Goal: Check status: Check status

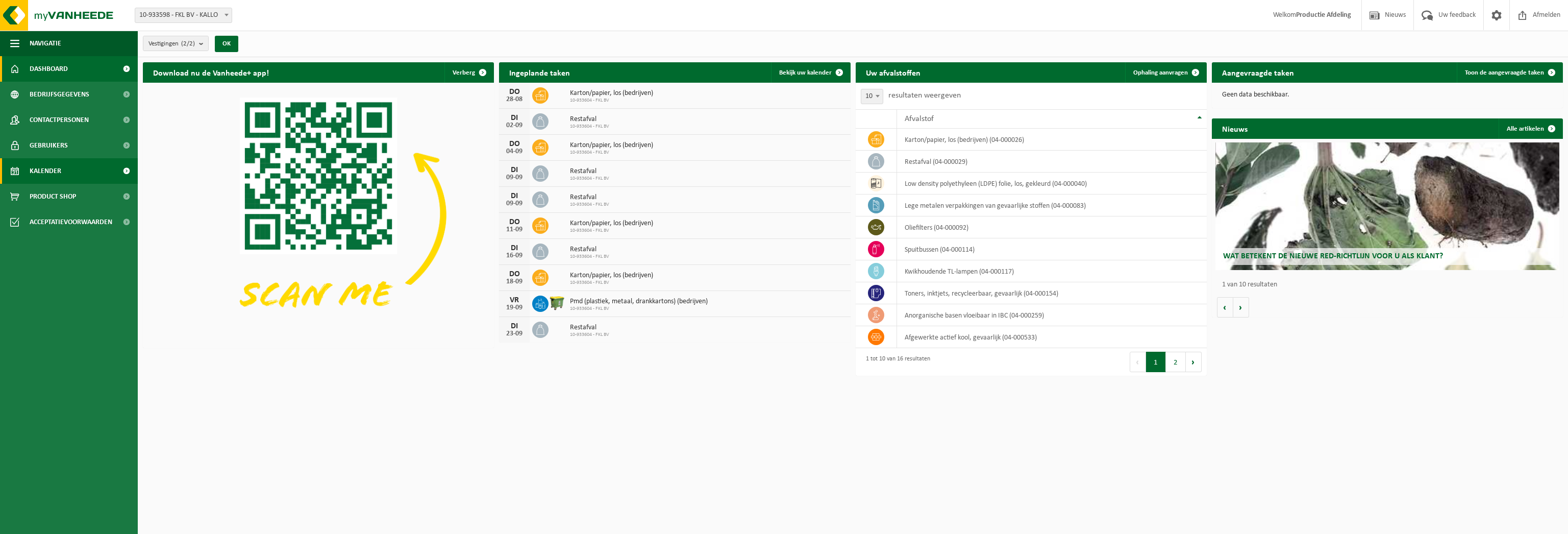
click at [58, 164] on span "Kalender" at bounding box center [46, 171] width 32 height 26
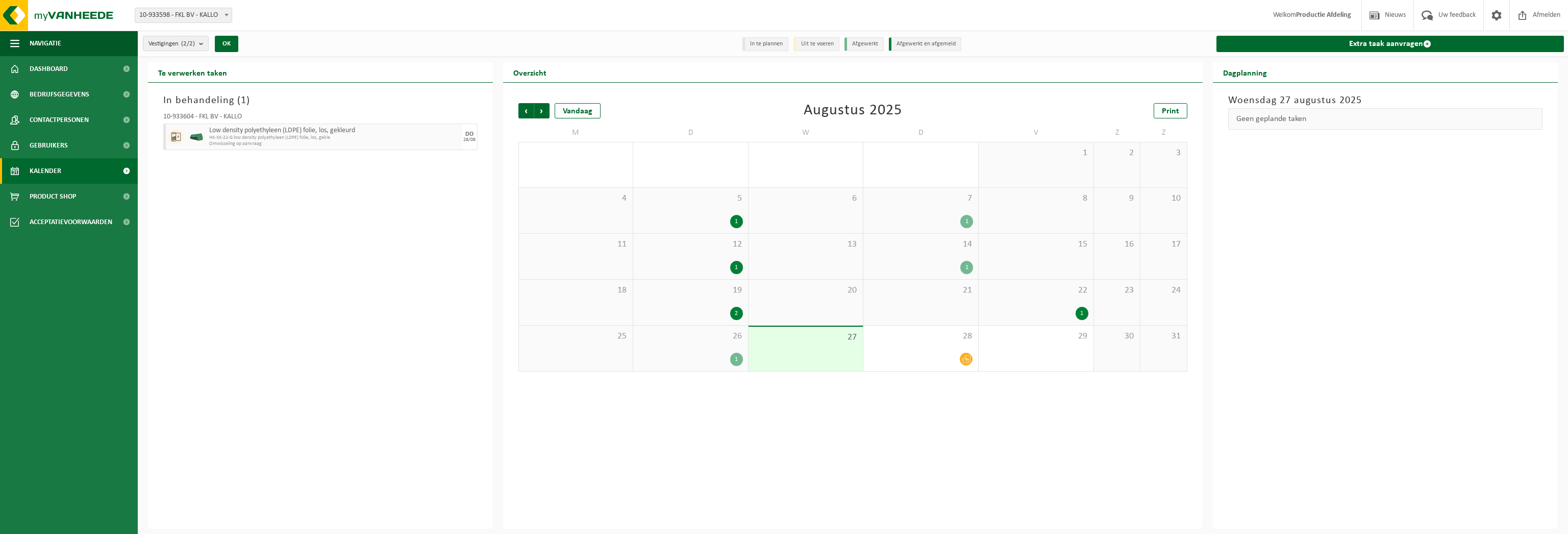
click at [429, 135] on span "HK-XK-22-G low density polyethyleen (LDPE) folie, los, gekle" at bounding box center [335, 138] width 251 height 6
click at [270, 136] on span "HK-XK-22-G low density polyethyleen (LDPE) folie, los, gekle" at bounding box center [335, 138] width 251 height 6
click at [730, 353] on div "1" at bounding box center [691, 359] width 105 height 13
click at [695, 315] on div "2" at bounding box center [691, 314] width 105 height 13
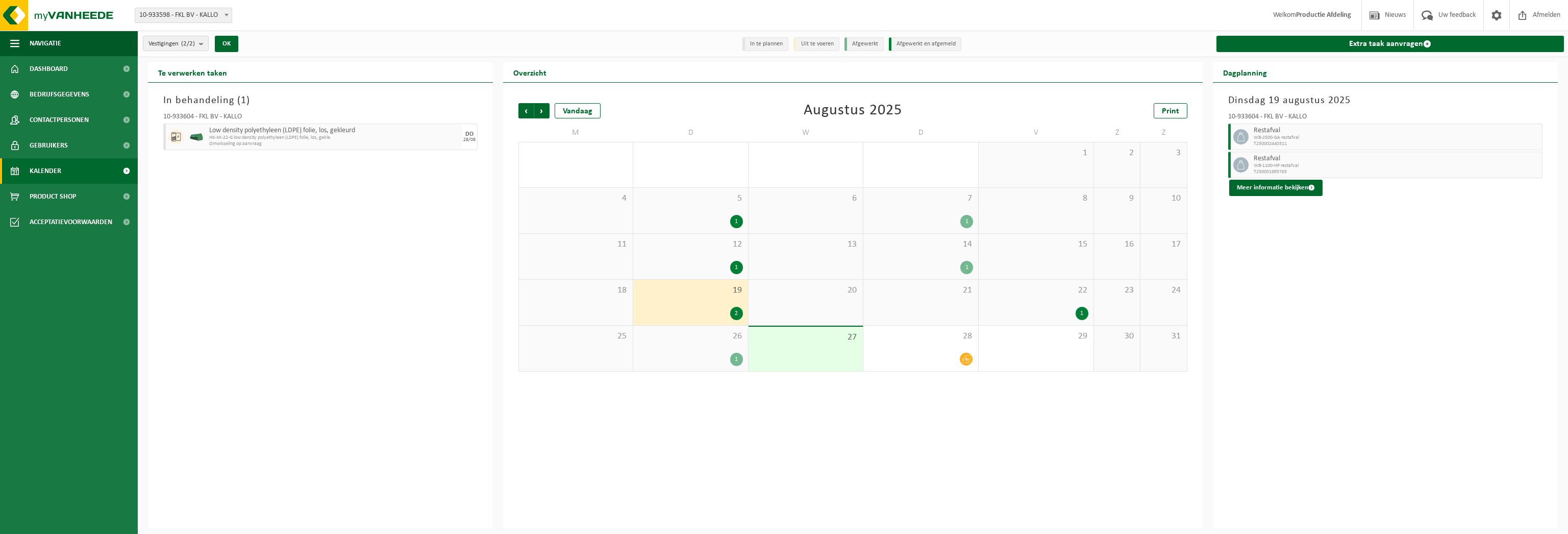
click at [701, 346] on div "26 1" at bounding box center [690, 348] width 115 height 46
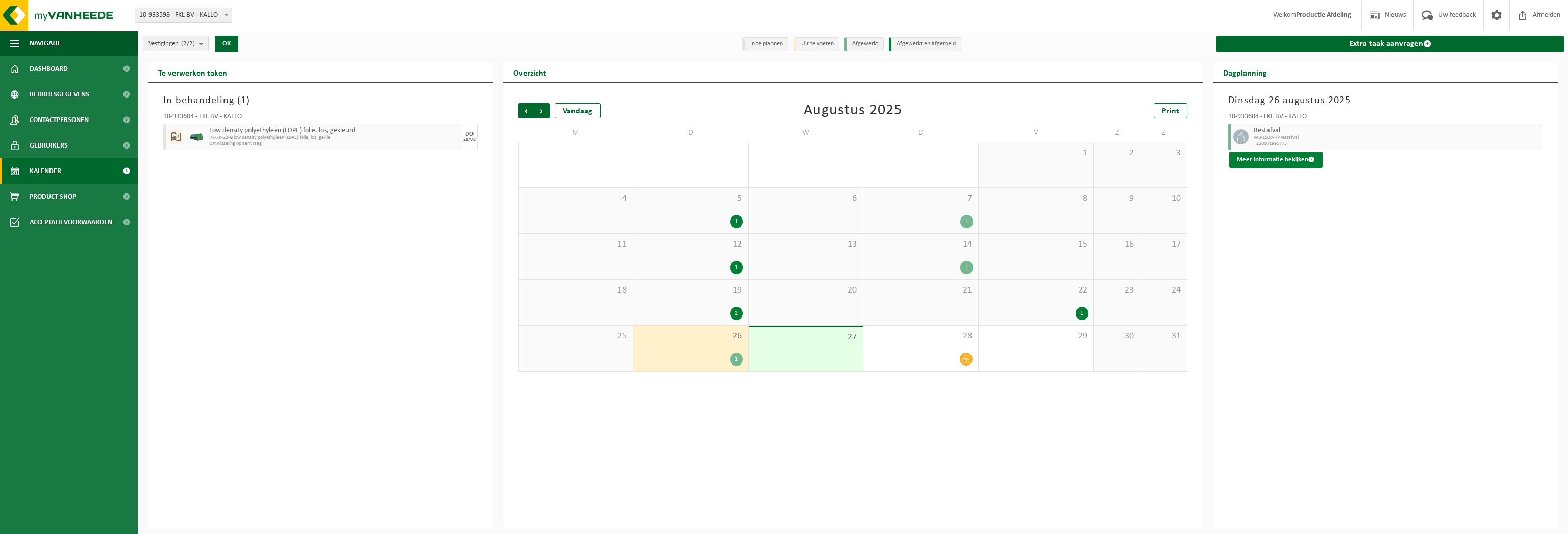
click at [1255, 165] on button "Meer informatie bekijken" at bounding box center [1275, 160] width 93 height 16
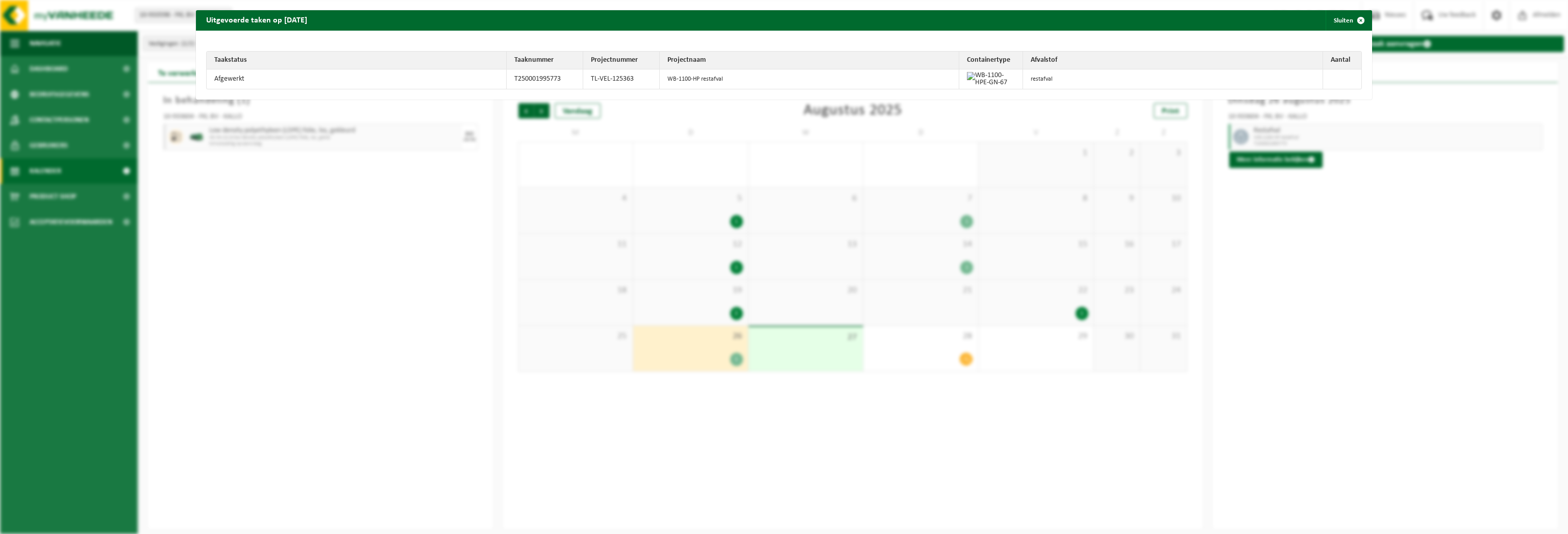
click at [1264, 200] on div "Uitgevoerde taken op 2025-08-26 Sluiten Taakstatus Taaknummer Projectnummer Pro…" at bounding box center [784, 267] width 1568 height 534
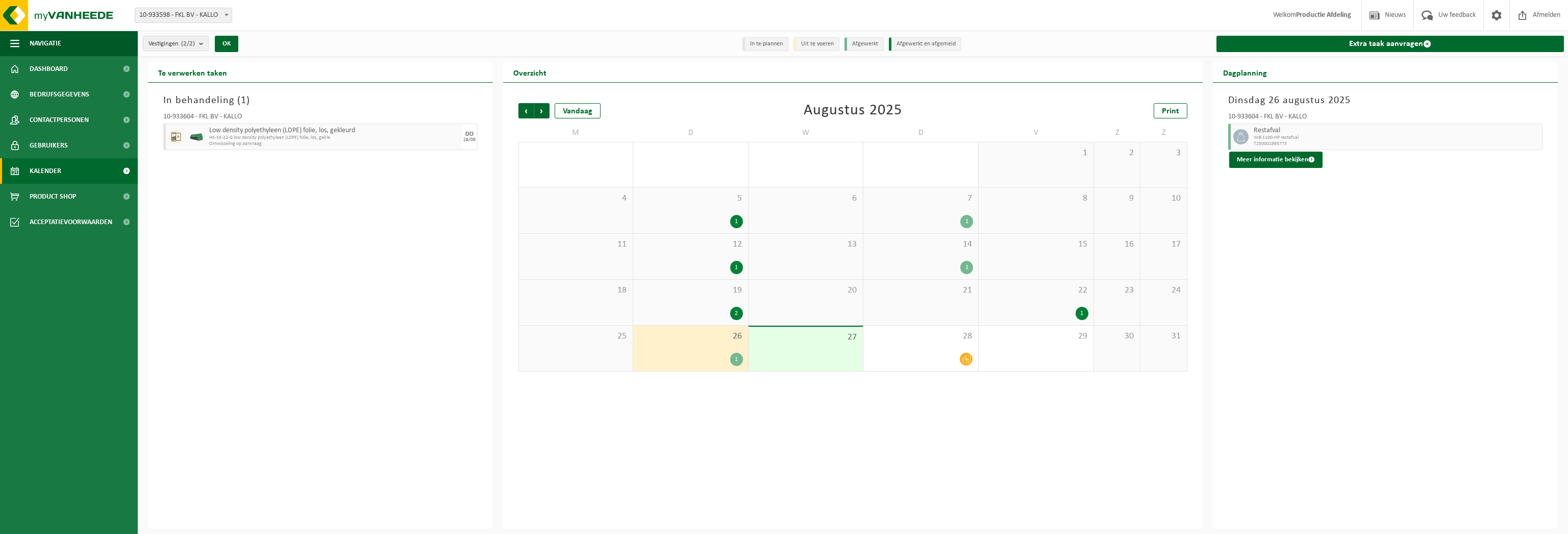
click at [724, 427] on div "Vorige Volgende Vandaag Augustus 2025 Print M D W D V Z Z 28 29 1 30 31 1 2 3 4…" at bounding box center [853, 306] width 700 height 446
click at [787, 284] on div "20" at bounding box center [806, 302] width 115 height 46
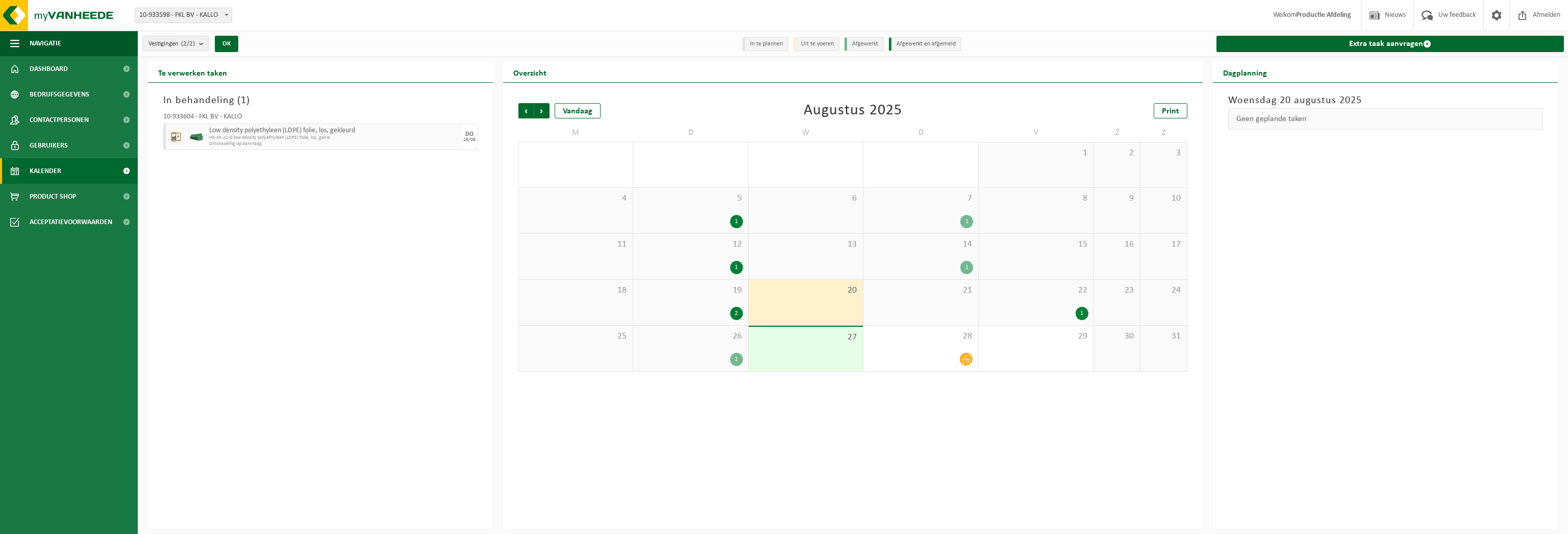
click at [808, 234] on div "13" at bounding box center [806, 256] width 115 height 46
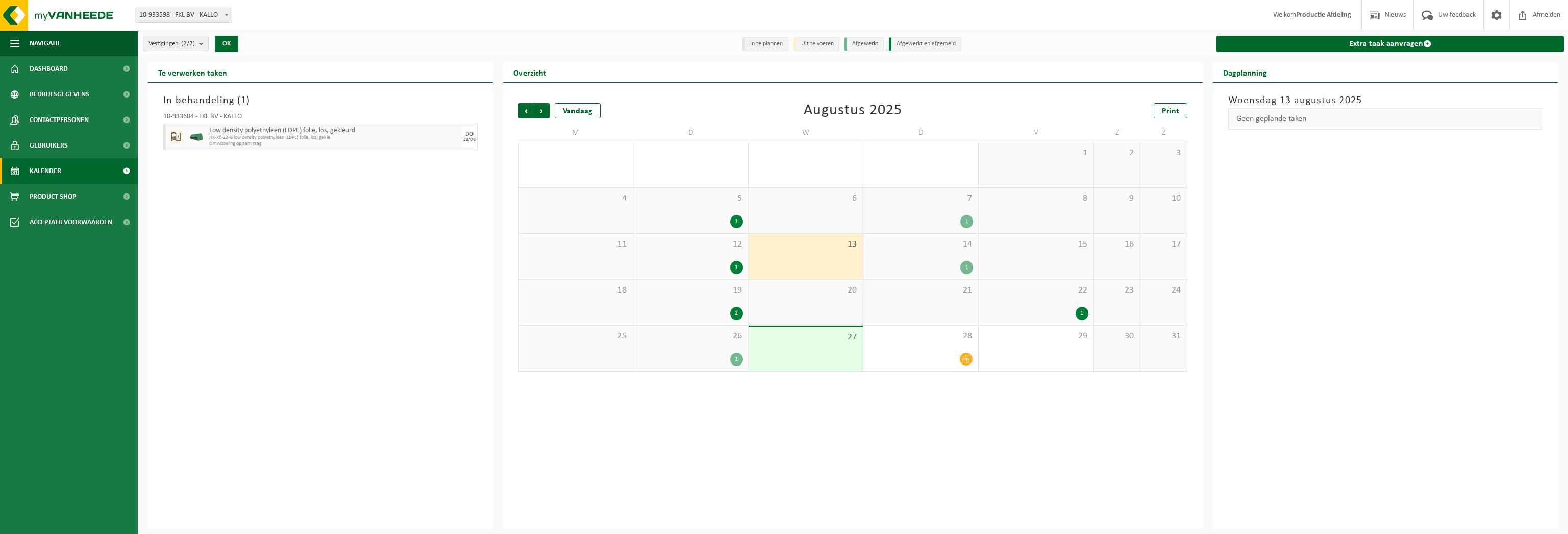
click at [813, 289] on span "20" at bounding box center [806, 290] width 105 height 11
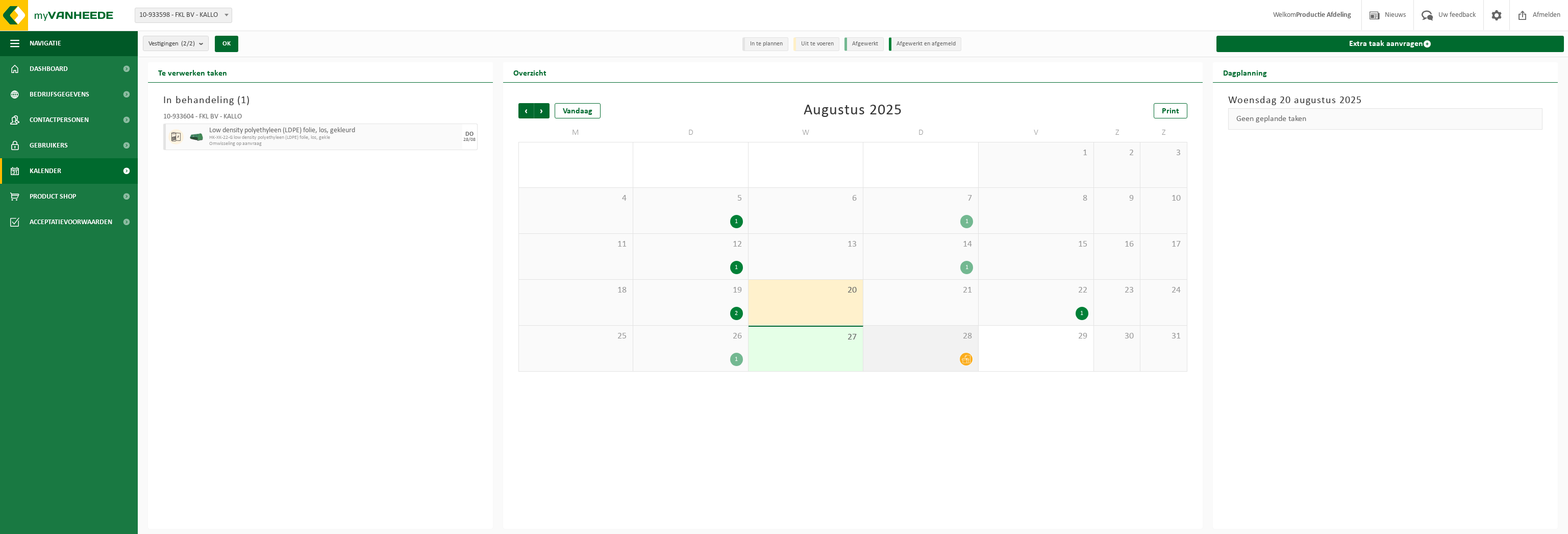
click at [962, 348] on div "28" at bounding box center [920, 348] width 115 height 46
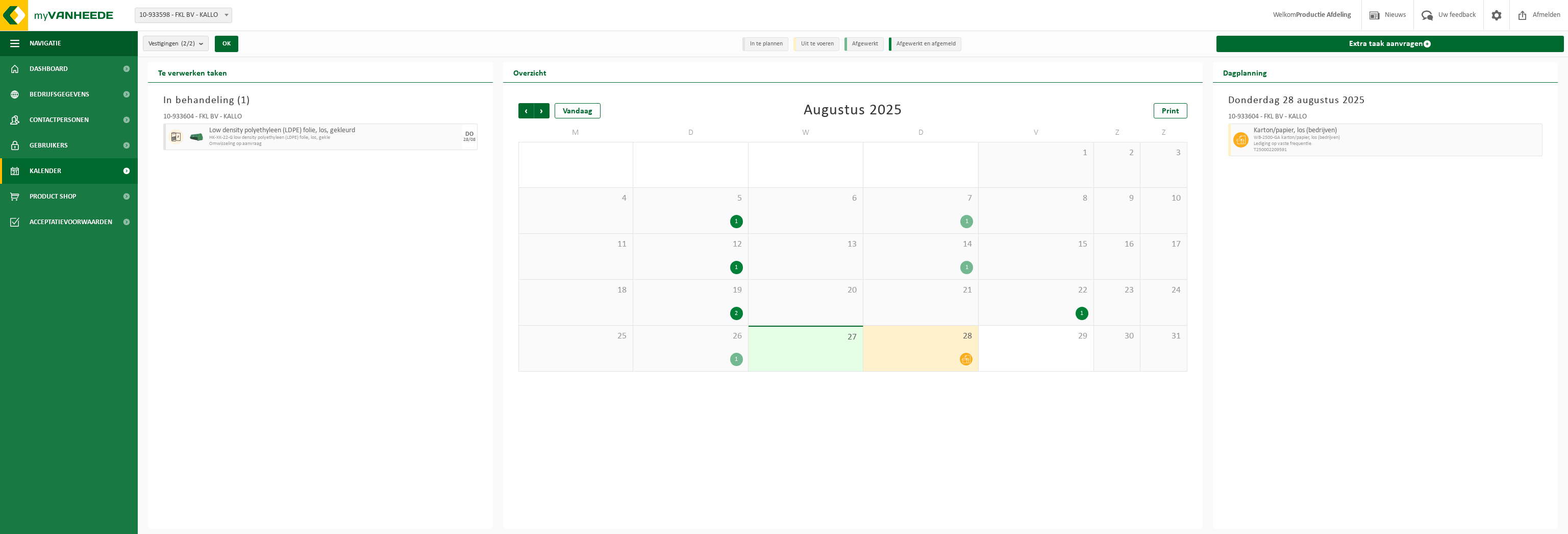
click at [968, 363] on span at bounding box center [966, 359] width 13 height 13
click at [970, 353] on div at bounding box center [966, 359] width 14 height 14
click at [1282, 140] on span "WB-2500-GA karton/papier, los (bedrijven)" at bounding box center [1396, 138] width 285 height 6
click at [1077, 320] on div "22 1" at bounding box center [1036, 302] width 115 height 46
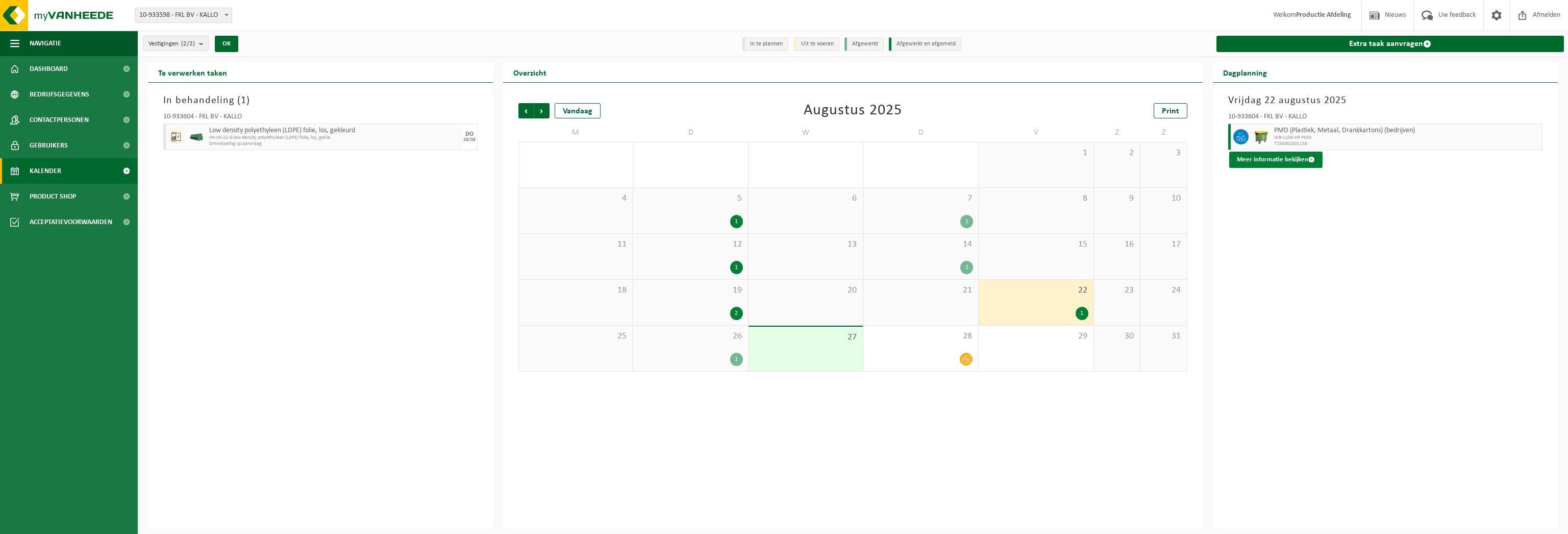
click at [1279, 160] on button "Meer informatie bekijken" at bounding box center [1275, 160] width 93 height 16
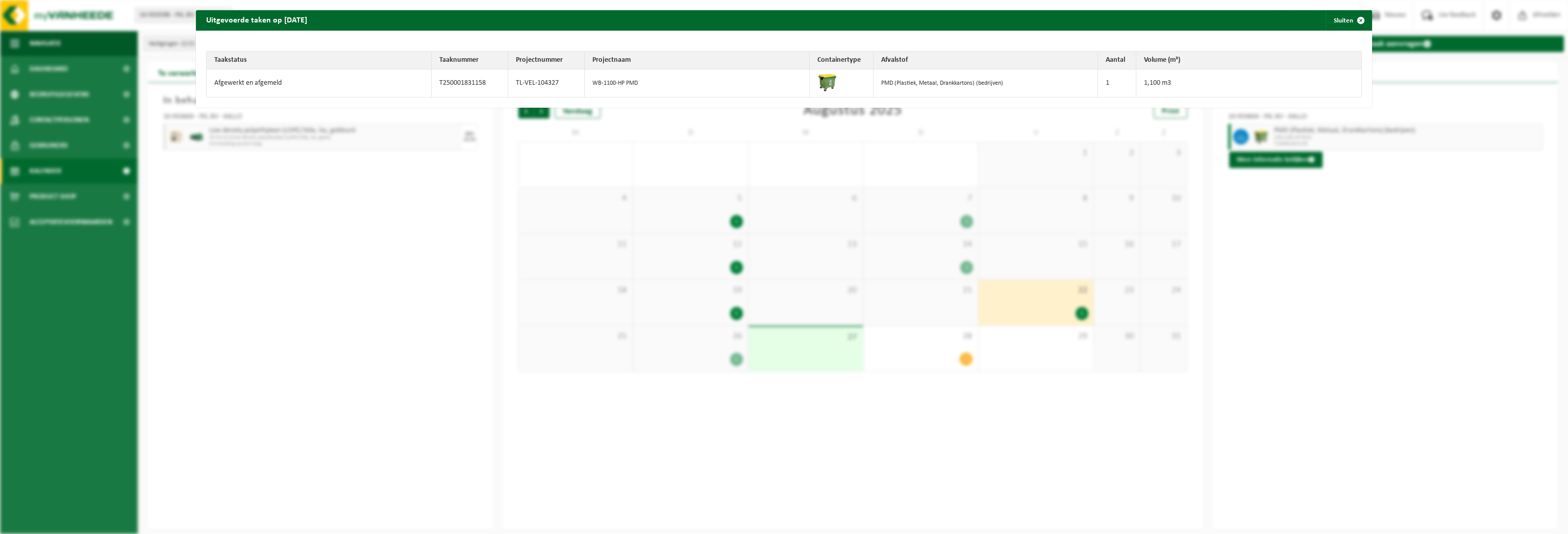
click at [1256, 263] on div "Uitgevoerde taken op 2025-08-22 Sluiten Taakstatus Taaknummer Projectnummer Pro…" at bounding box center [784, 267] width 1568 height 534
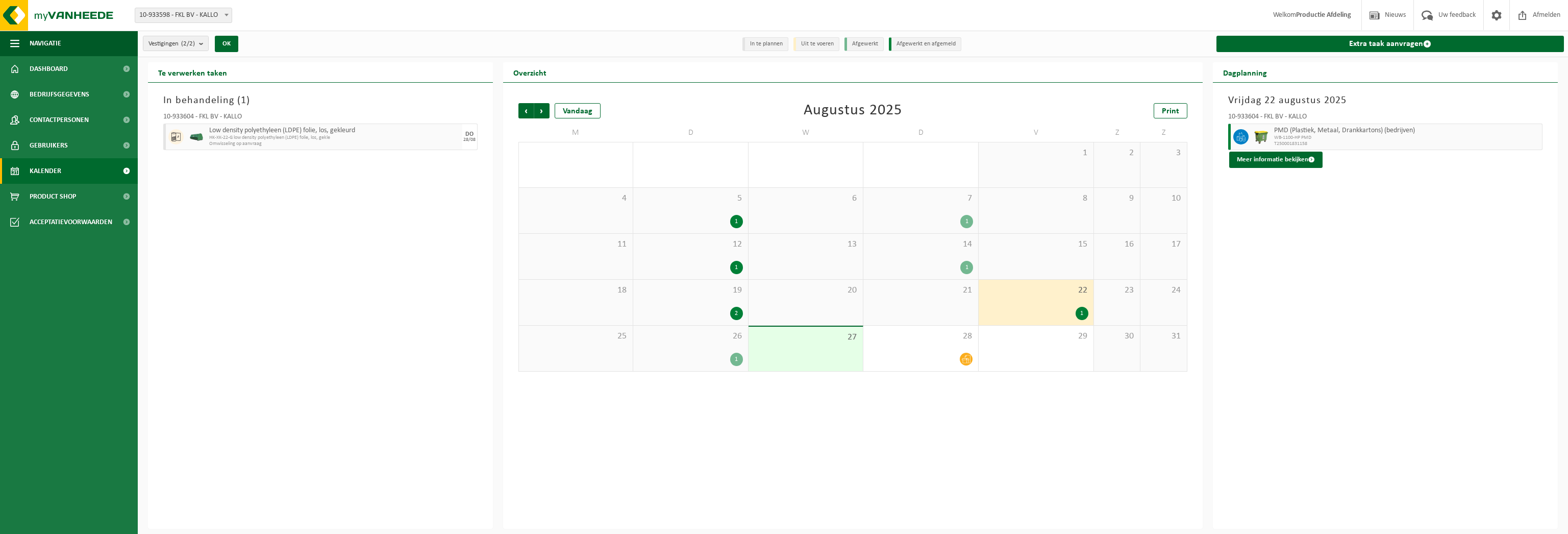
click at [653, 354] on div "1" at bounding box center [691, 359] width 105 height 13
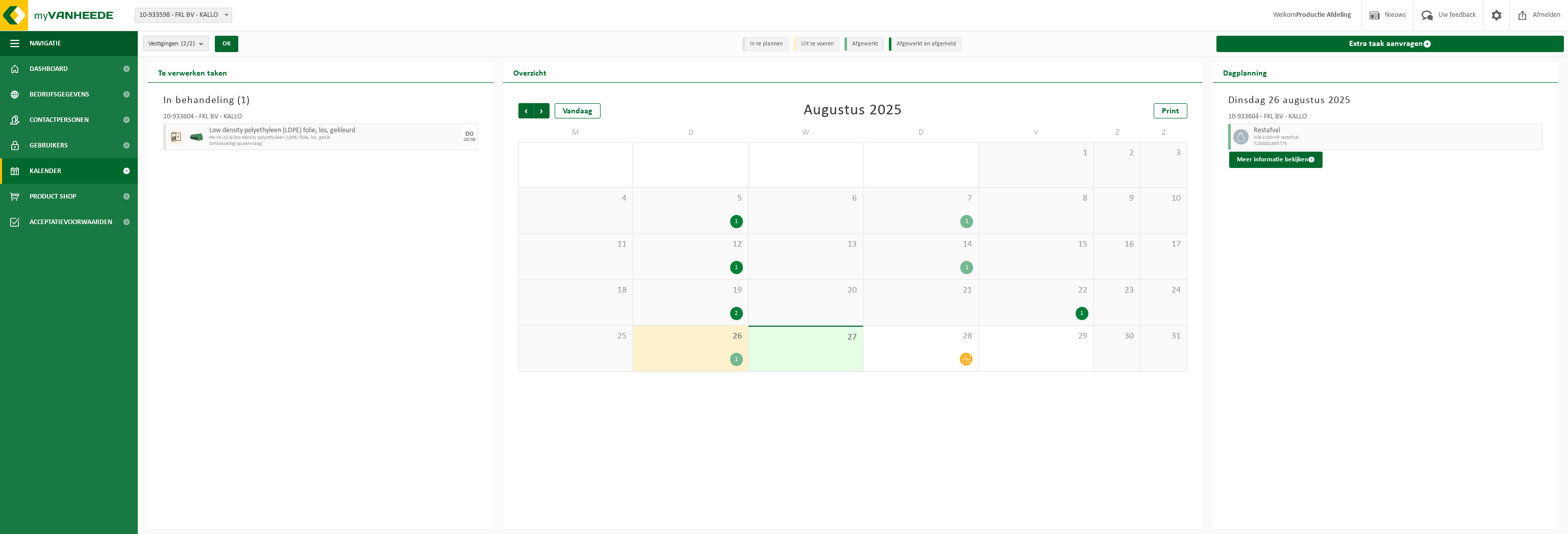
click at [1279, 148] on div "Restafval WB-1100-HP restafval T250001995773" at bounding box center [1396, 137] width 292 height 27
click at [1279, 156] on button "Meer informatie bekijken" at bounding box center [1275, 160] width 93 height 16
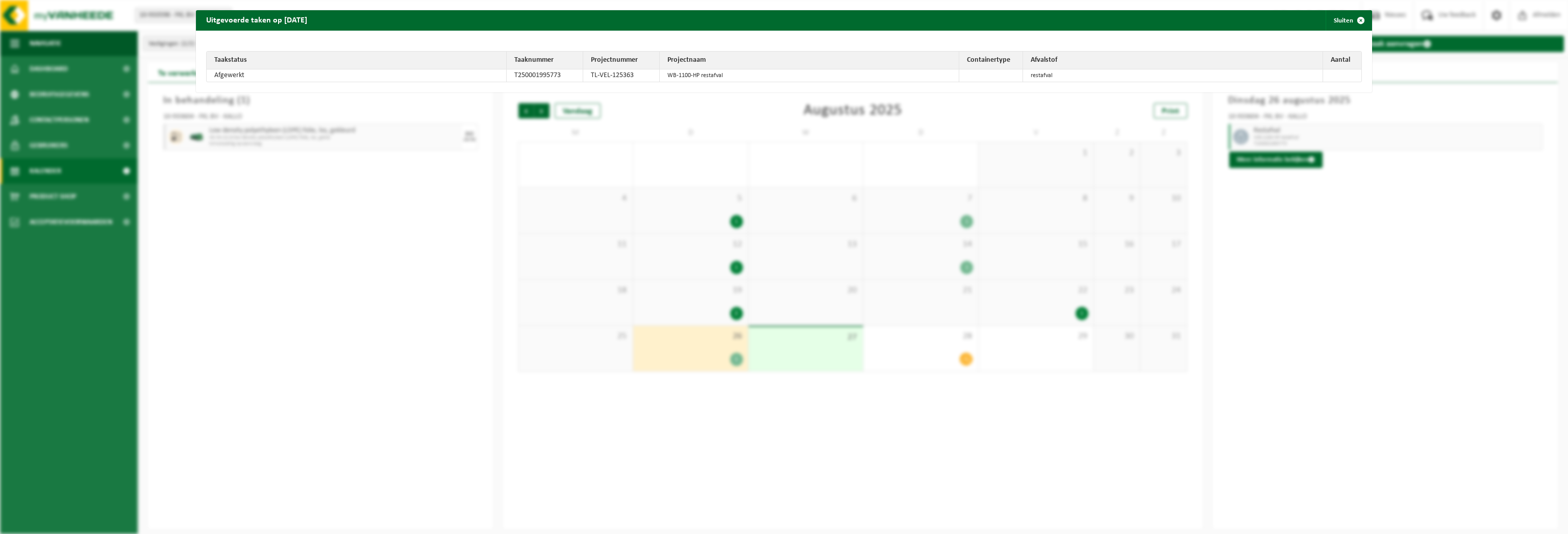
click at [1210, 270] on div "Uitgevoerde taken op 2025-08-26 Sluiten Taakstatus Taaknummer Projectnummer Pro…" at bounding box center [784, 267] width 1568 height 534
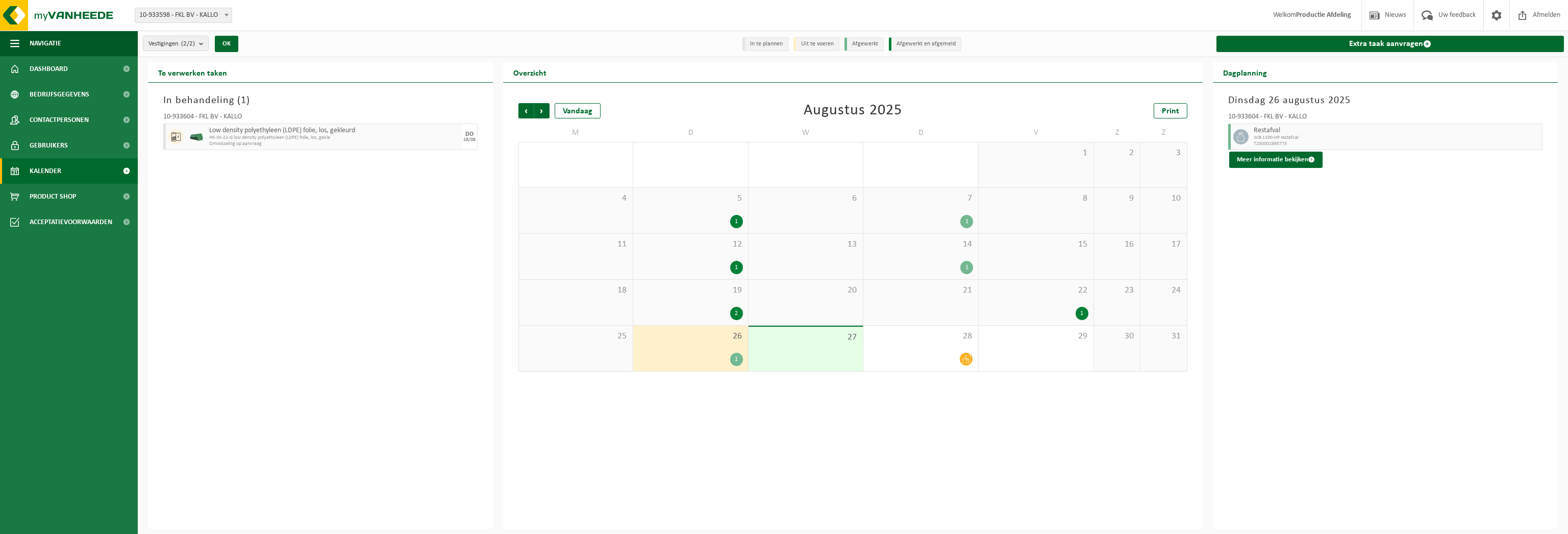
click at [1068, 312] on div "1" at bounding box center [1036, 314] width 105 height 13
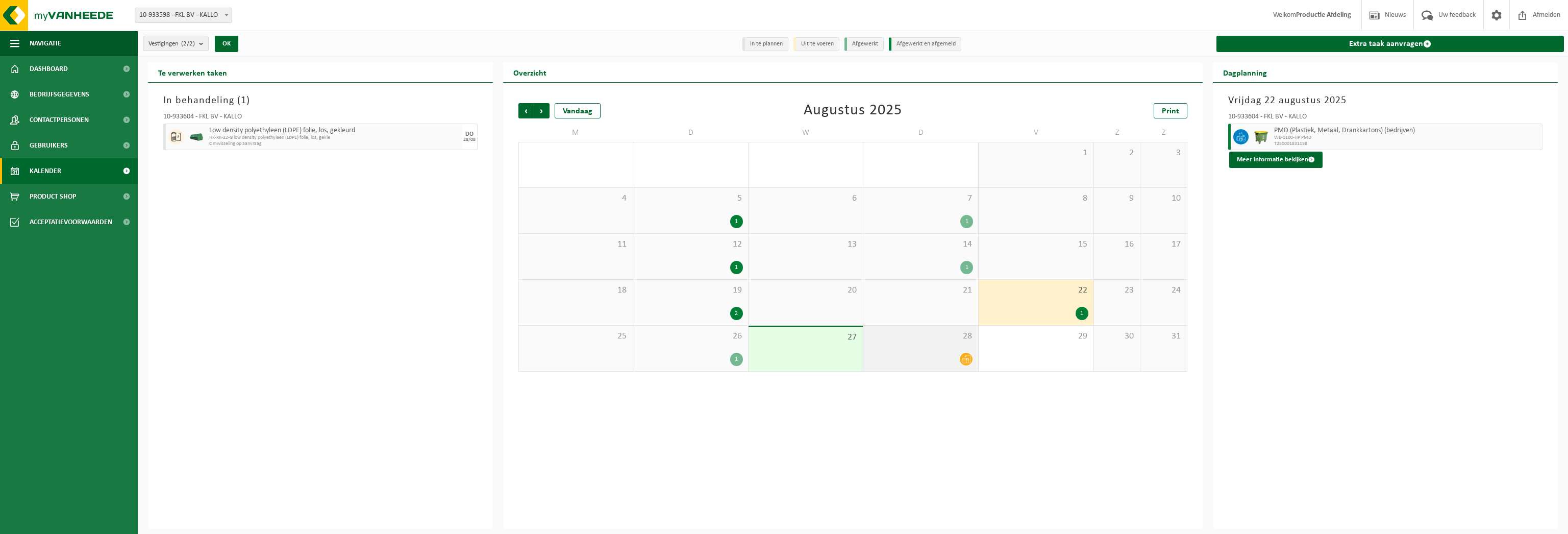
click at [949, 329] on div "28" at bounding box center [920, 348] width 115 height 46
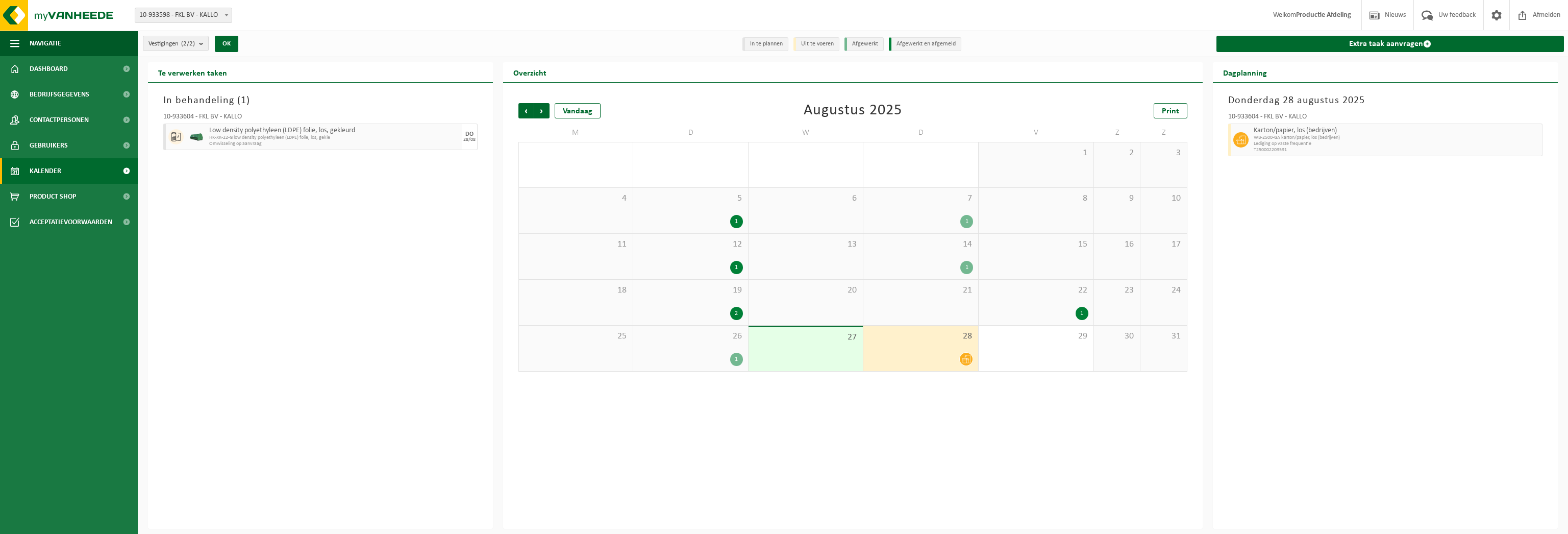
click at [1101, 344] on div "30" at bounding box center [1117, 348] width 46 height 46
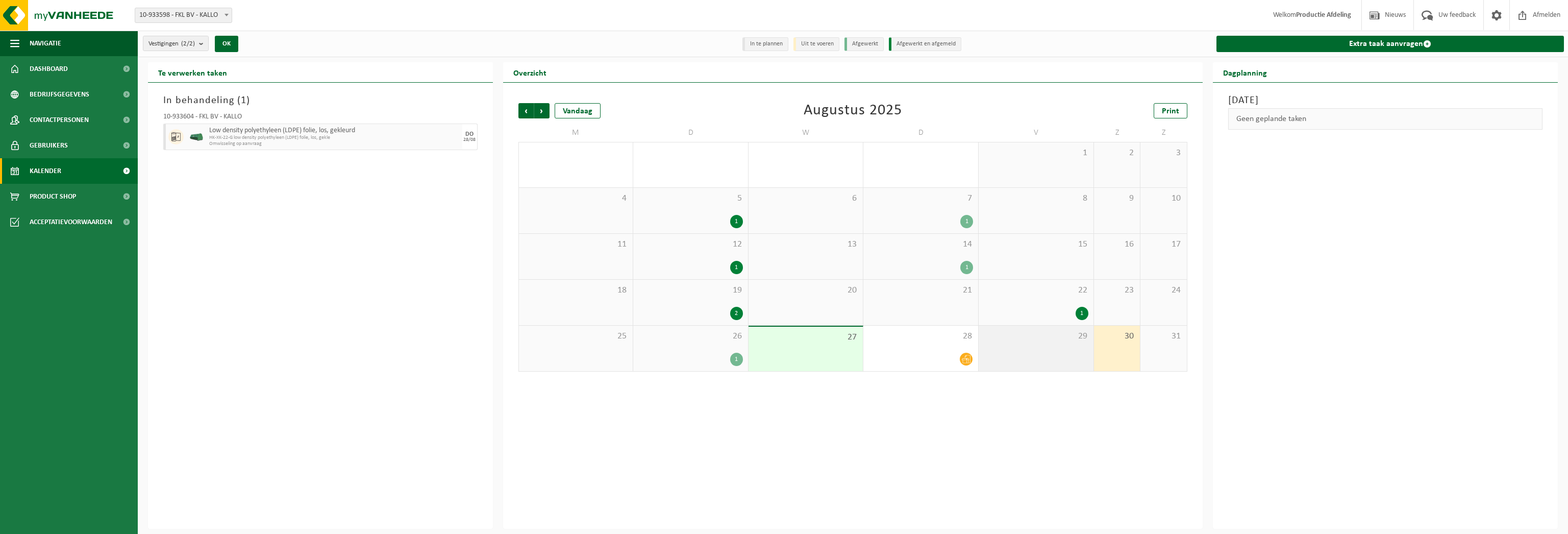
click at [1055, 344] on div "29" at bounding box center [1036, 348] width 115 height 46
drag, startPoint x: 871, startPoint y: 344, endPoint x: 1024, endPoint y: 344, distance: 153.0
click at [871, 344] on div "28" at bounding box center [920, 348] width 115 height 46
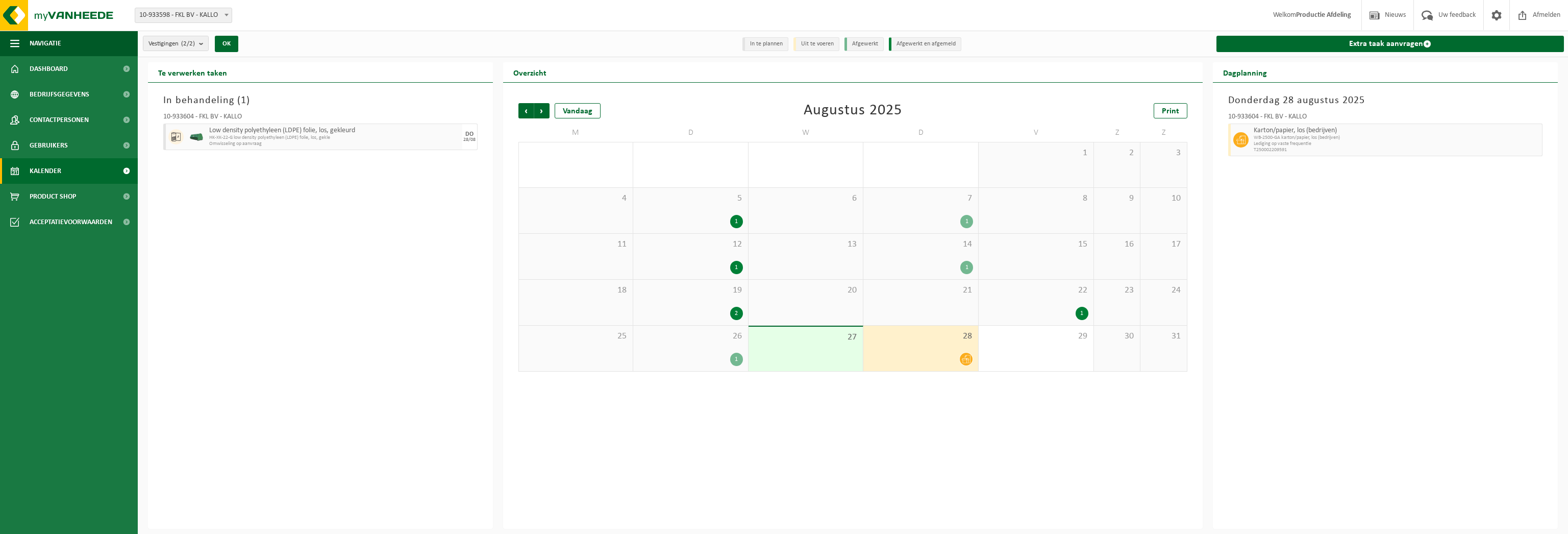
click at [1085, 317] on div "1" at bounding box center [1082, 314] width 13 height 13
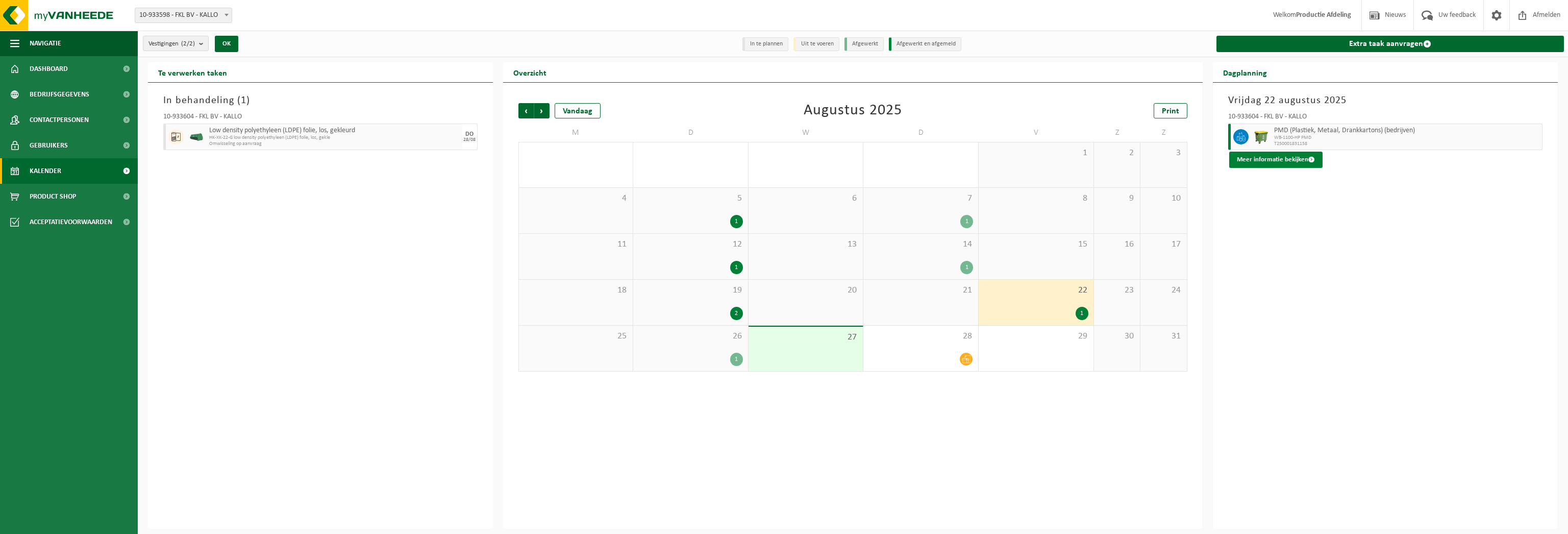
click at [1259, 158] on button "Meer informatie bekijken" at bounding box center [1275, 160] width 93 height 16
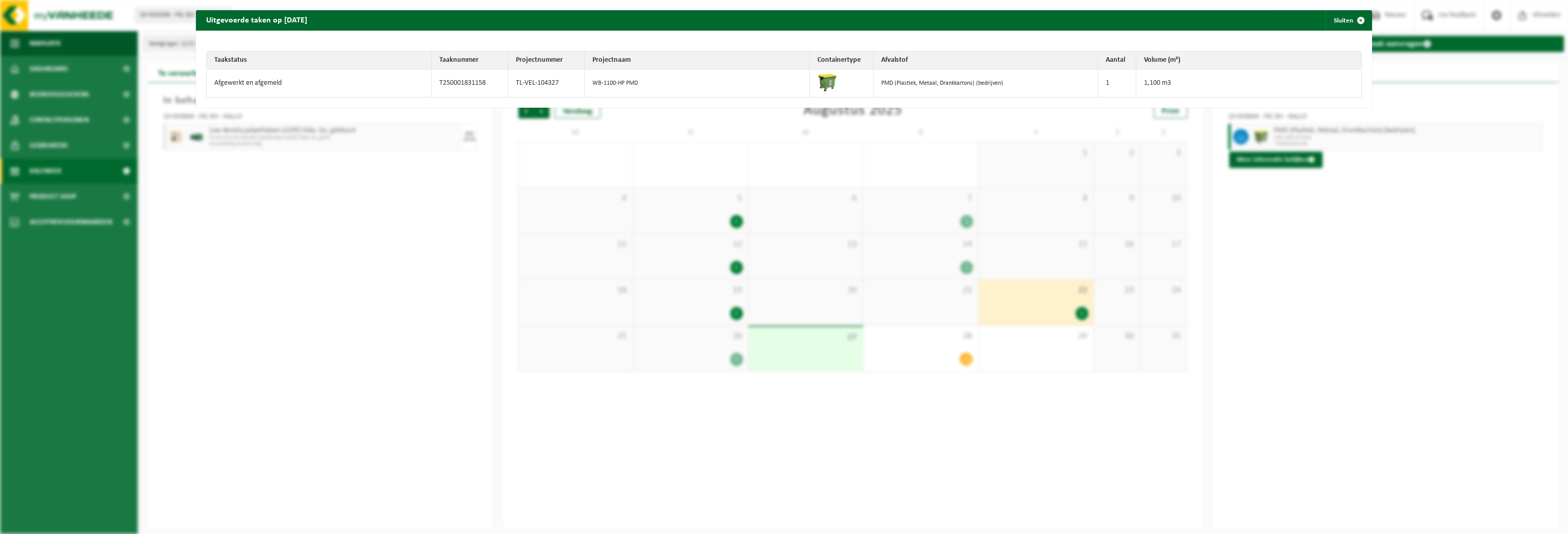
click at [1259, 158] on div "Uitgevoerde taken op 2025-08-22 Sluiten Taakstatus Taaknummer Projectnummer Pro…" at bounding box center [784, 267] width 1568 height 534
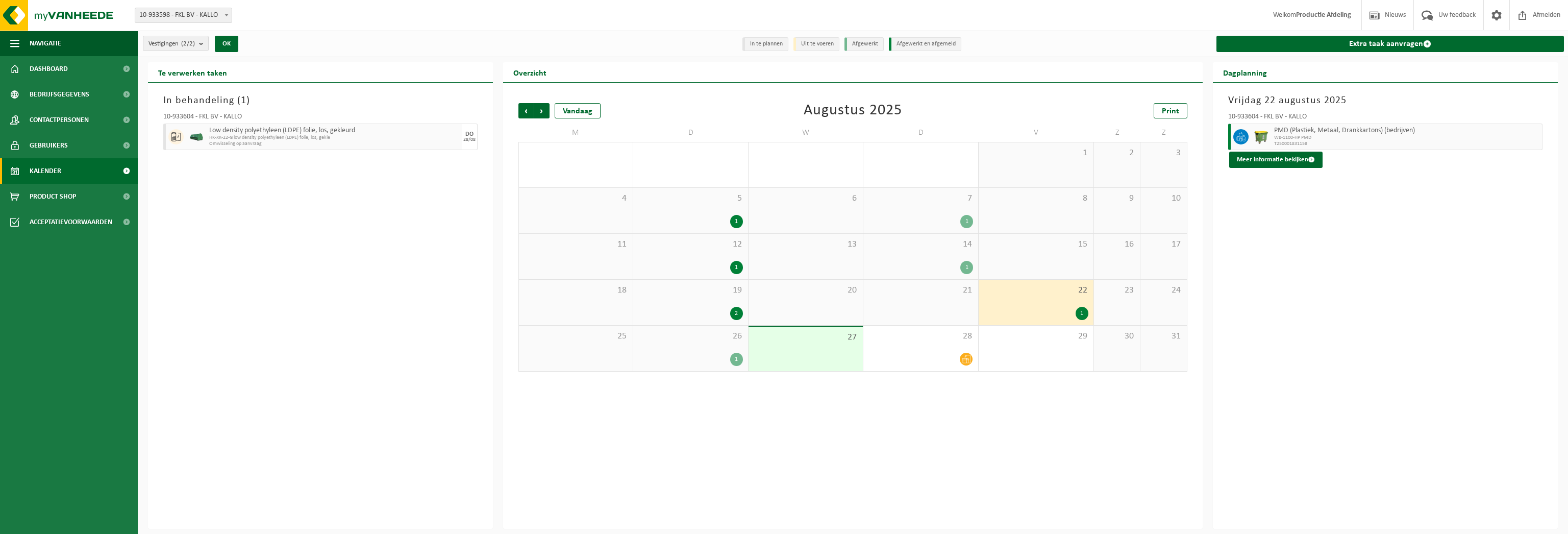
click at [1264, 202] on div "Vrijdag 22 augustus 2025 10-933604 - FKL BV - KALLO PMD (Plastiek, Metaal, Dran…" at bounding box center [1385, 306] width 345 height 446
click at [545, 113] on span "Volgende" at bounding box center [542, 110] width 15 height 15
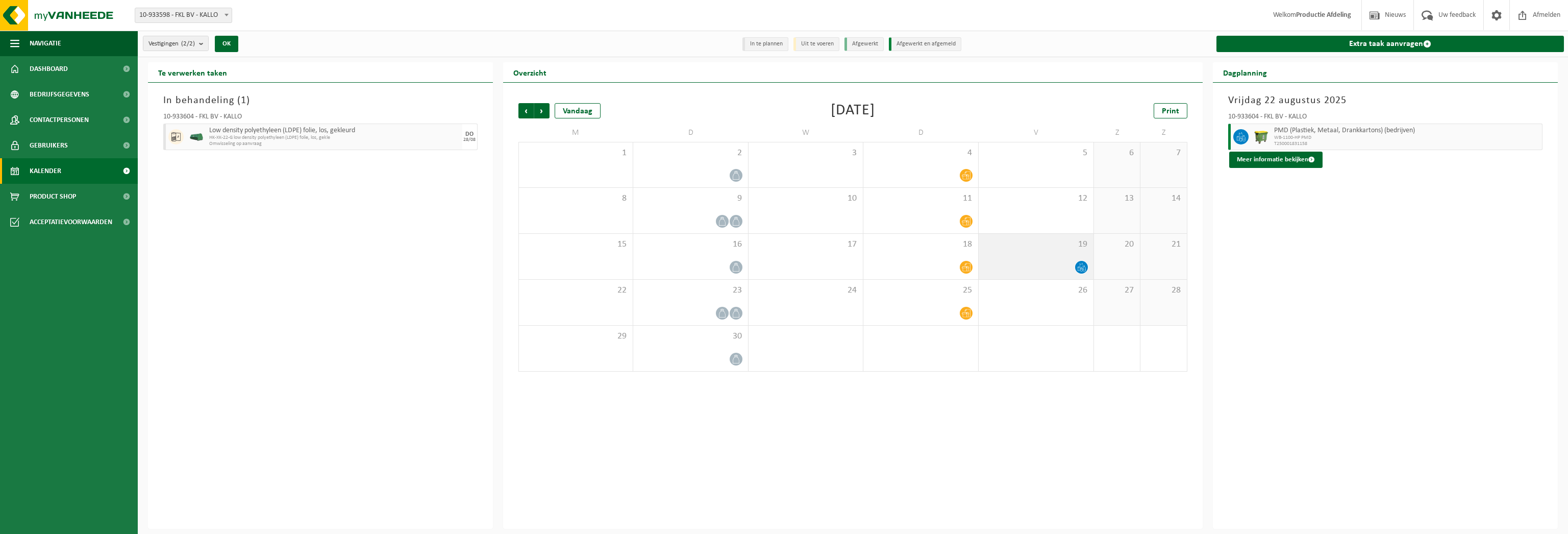
click at [1072, 249] on span "19" at bounding box center [1036, 244] width 105 height 11
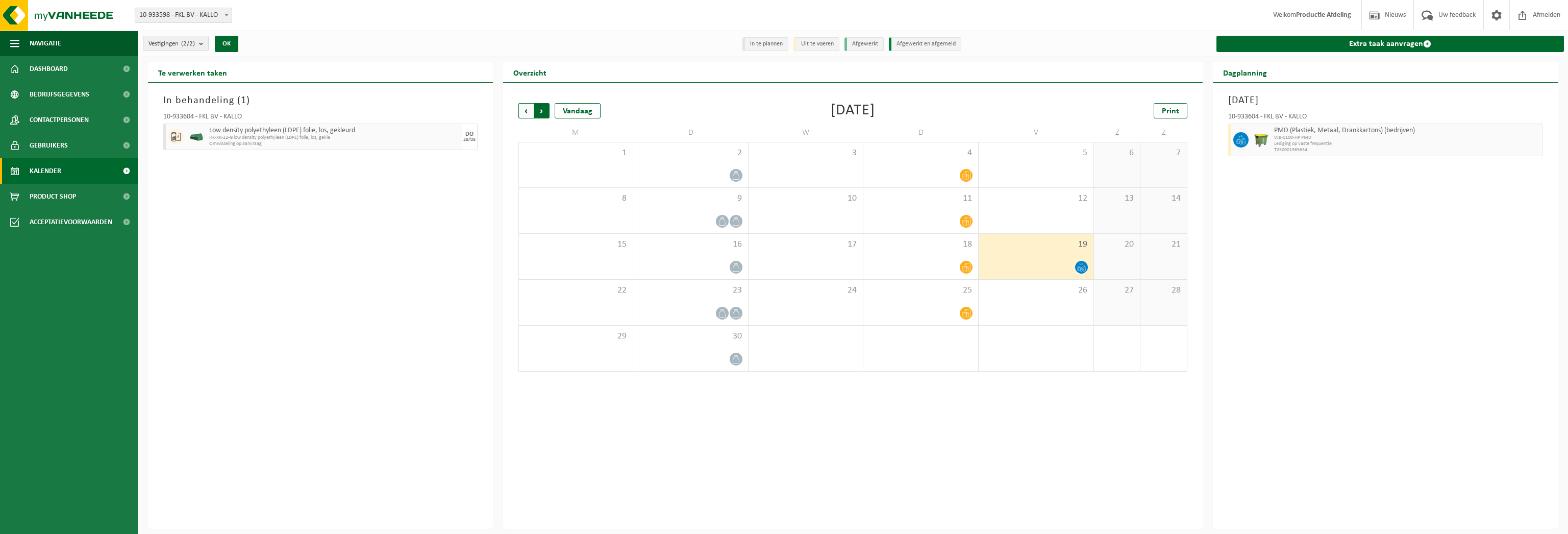
click at [525, 115] on span "Vorige" at bounding box center [526, 110] width 15 height 15
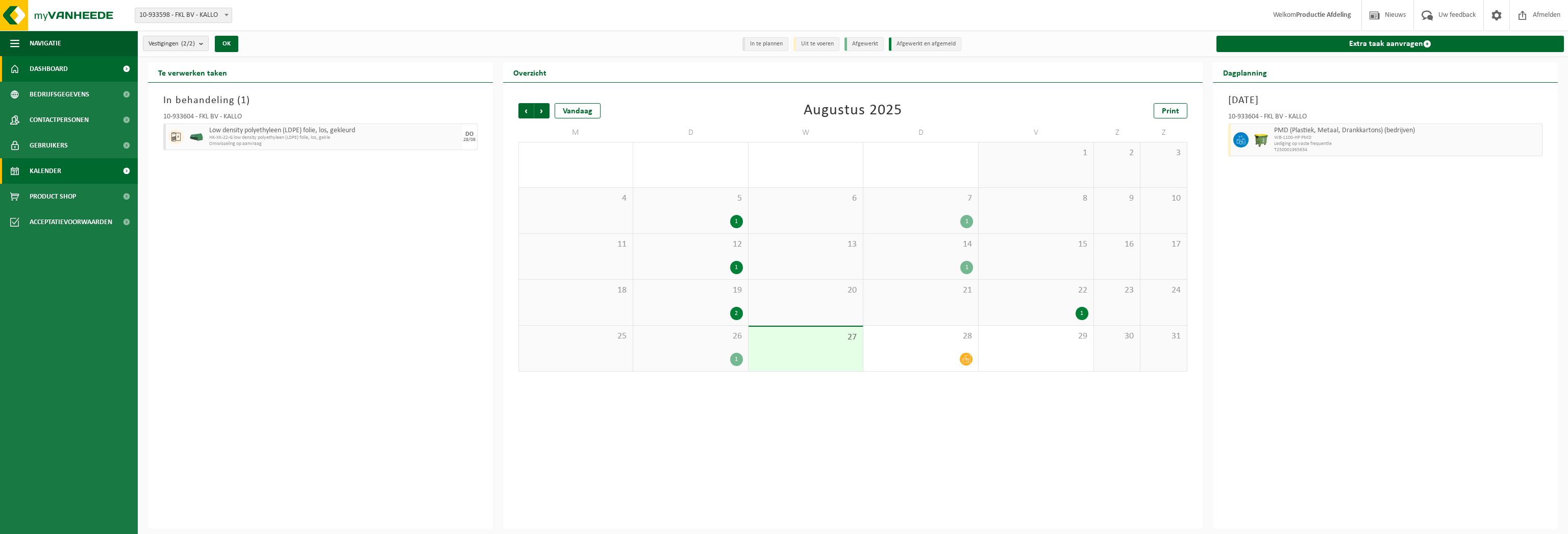
click at [57, 66] on span "Dashboard" at bounding box center [49, 69] width 38 height 26
